Goal: Task Accomplishment & Management: Use online tool/utility

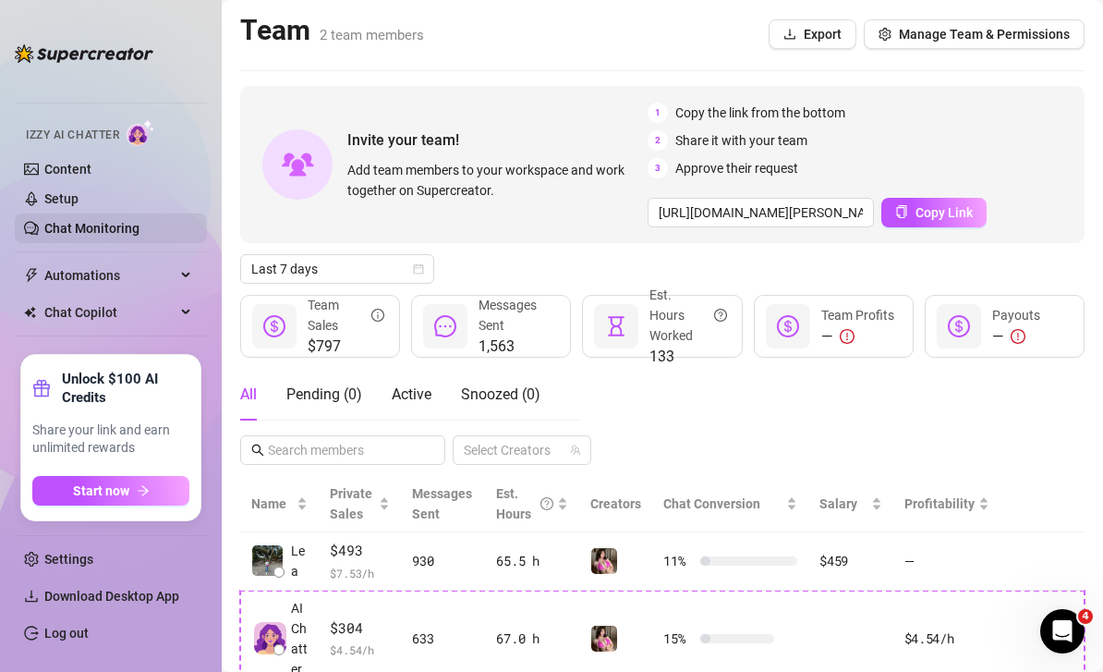
click at [64, 236] on link "Chat Monitoring" at bounding box center [91, 228] width 95 height 15
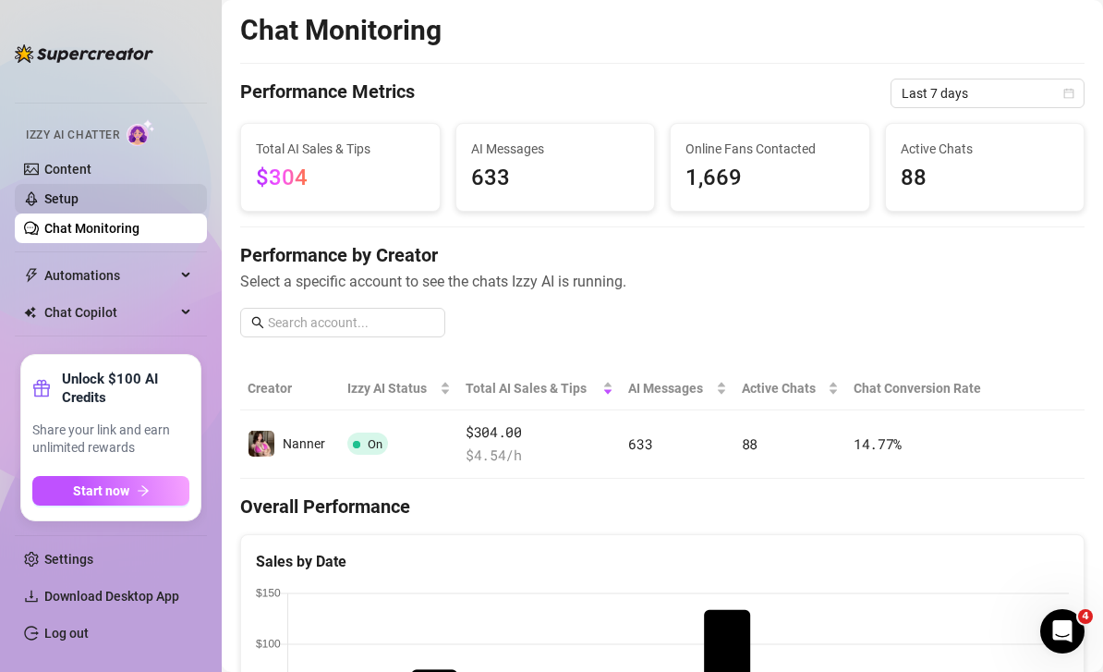
click at [79, 206] on link "Setup" at bounding box center [61, 198] width 34 height 15
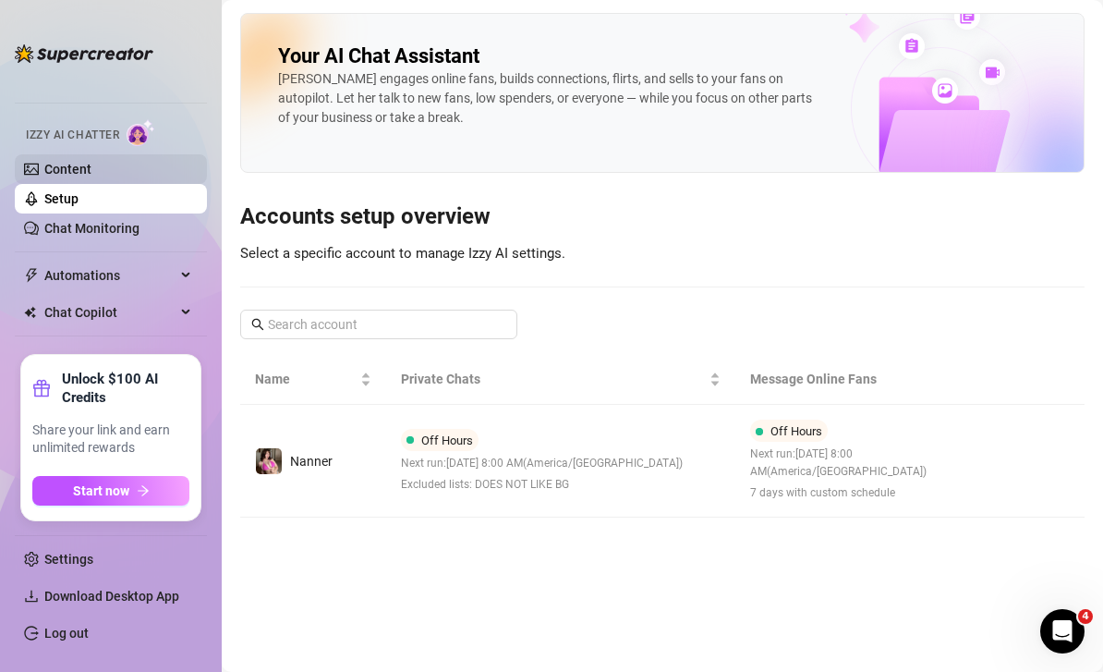
click at [91, 177] on link "Content" at bounding box center [67, 169] width 47 height 15
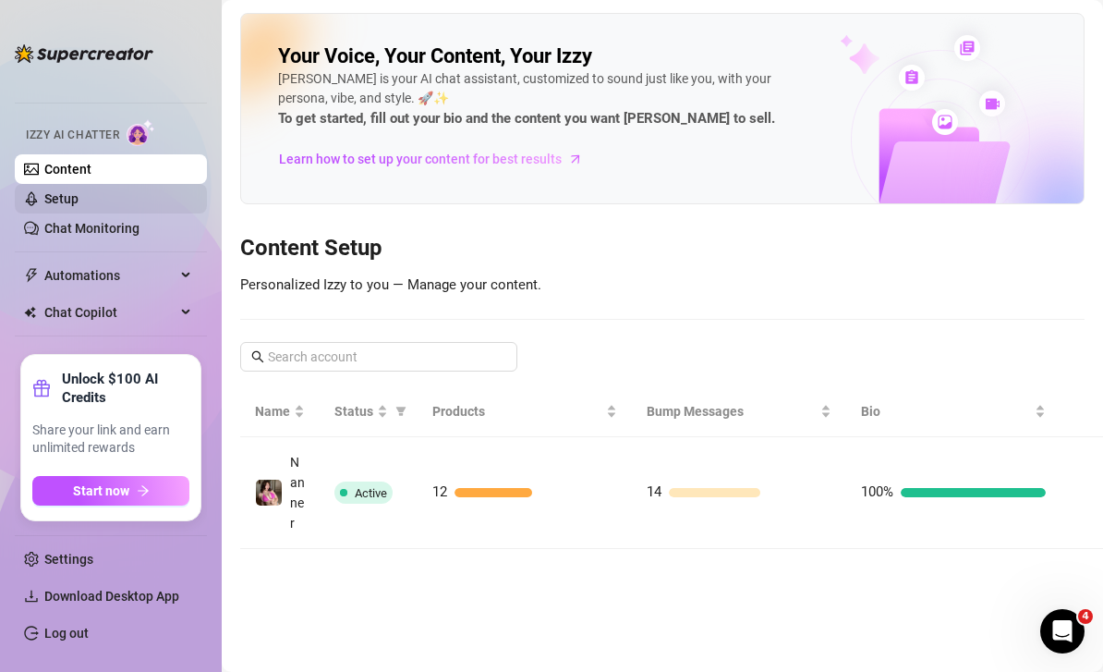
click at [79, 206] on link "Setup" at bounding box center [61, 198] width 34 height 15
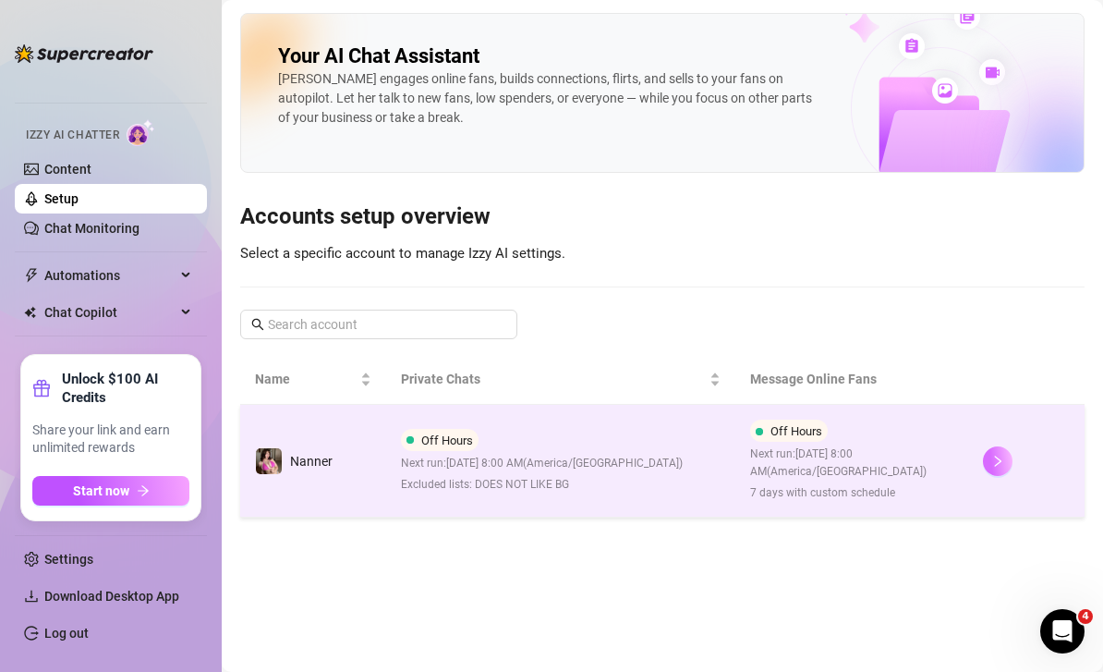
click at [999, 460] on icon "right" at bounding box center [998, 461] width 6 height 11
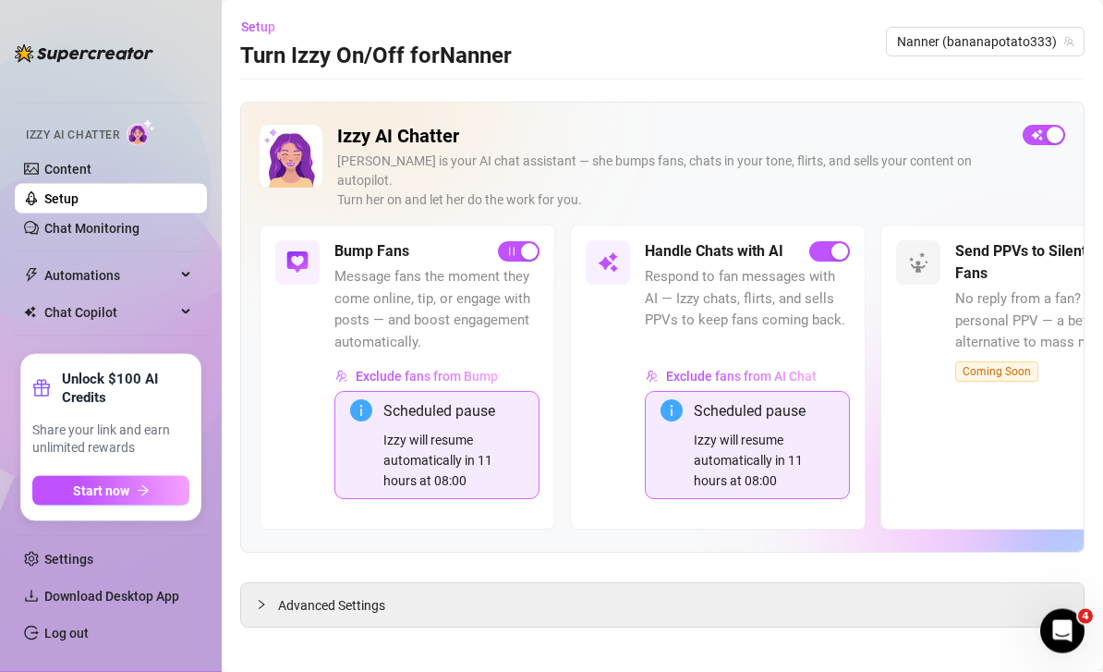
scroll to position [59, 0]
click at [803, 584] on div "Advanced Settings" at bounding box center [662, 605] width 843 height 43
